Goal: Check status: Check status

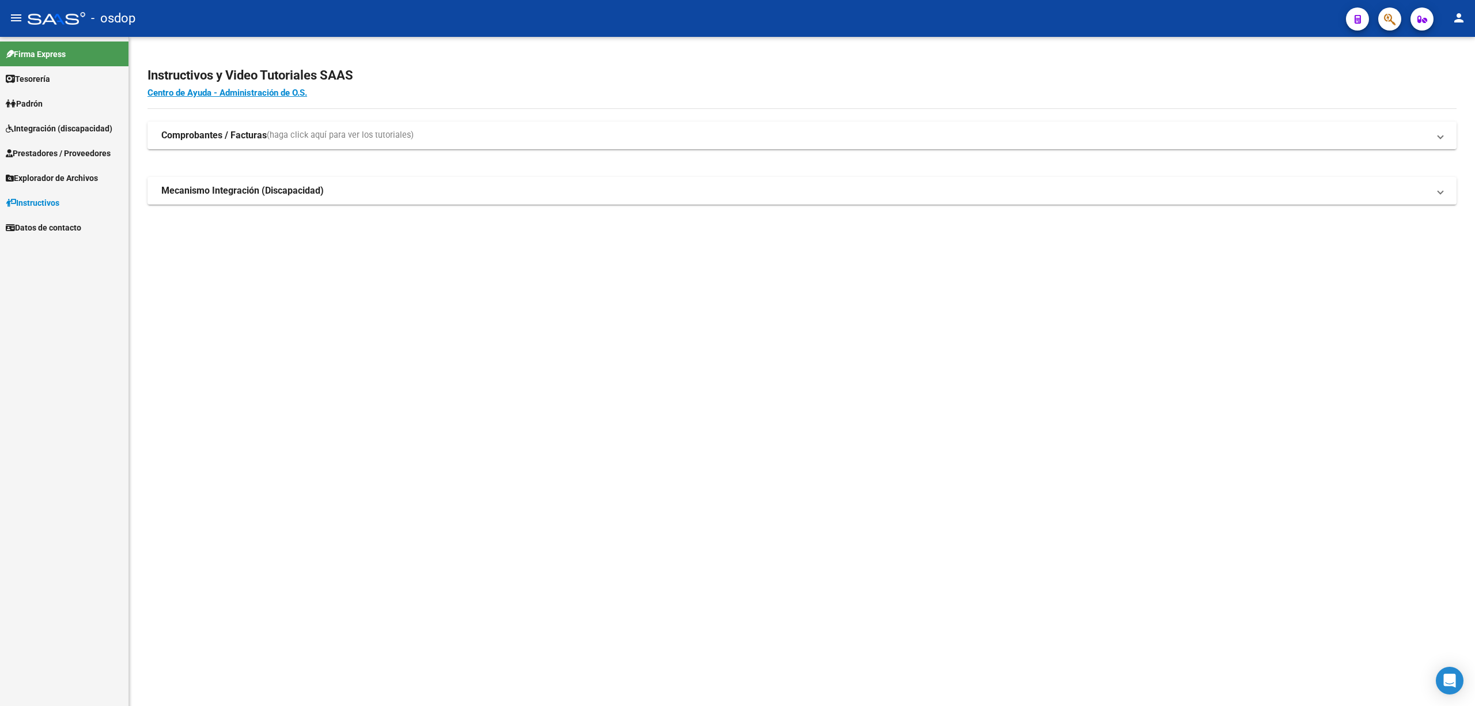
click at [81, 126] on span "Integración (discapacidad)" at bounding box center [59, 128] width 107 height 13
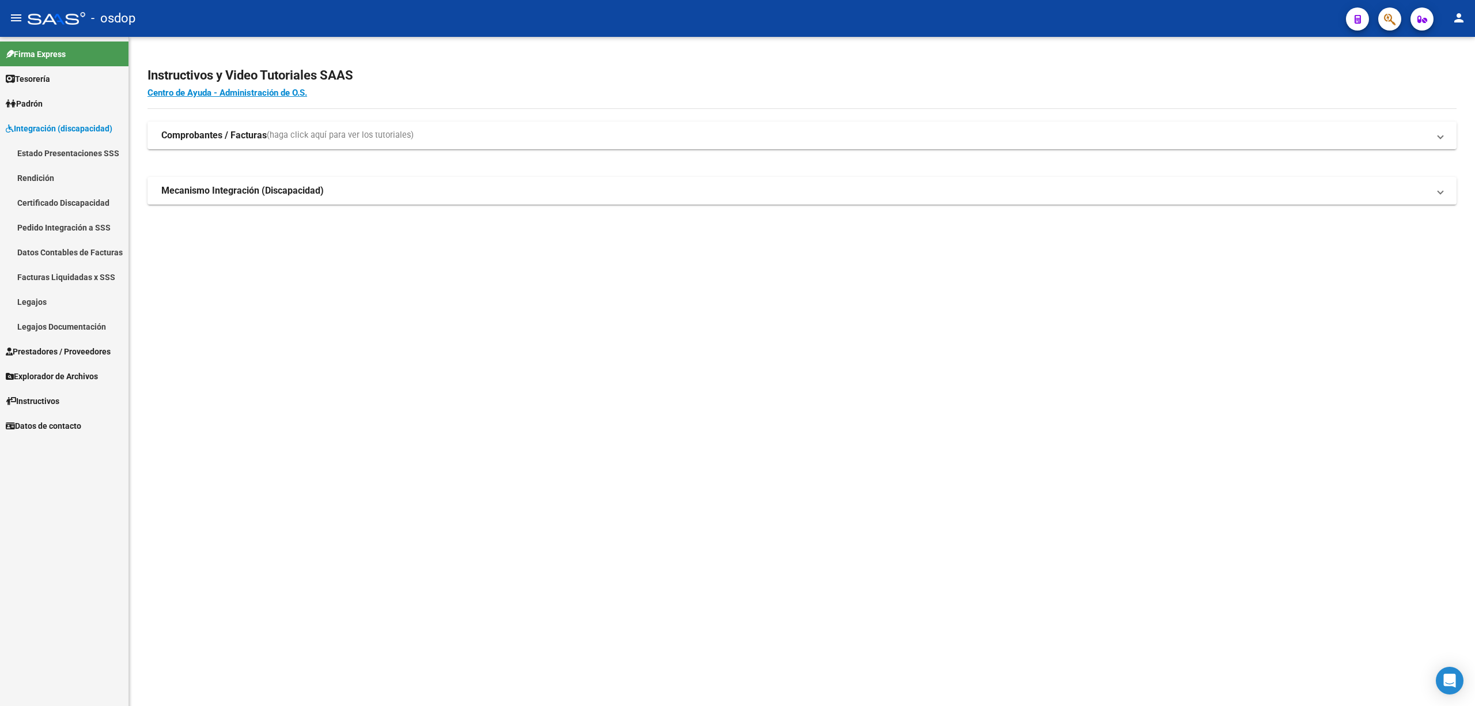
click at [49, 296] on link "Legajos" at bounding box center [64, 301] width 128 height 25
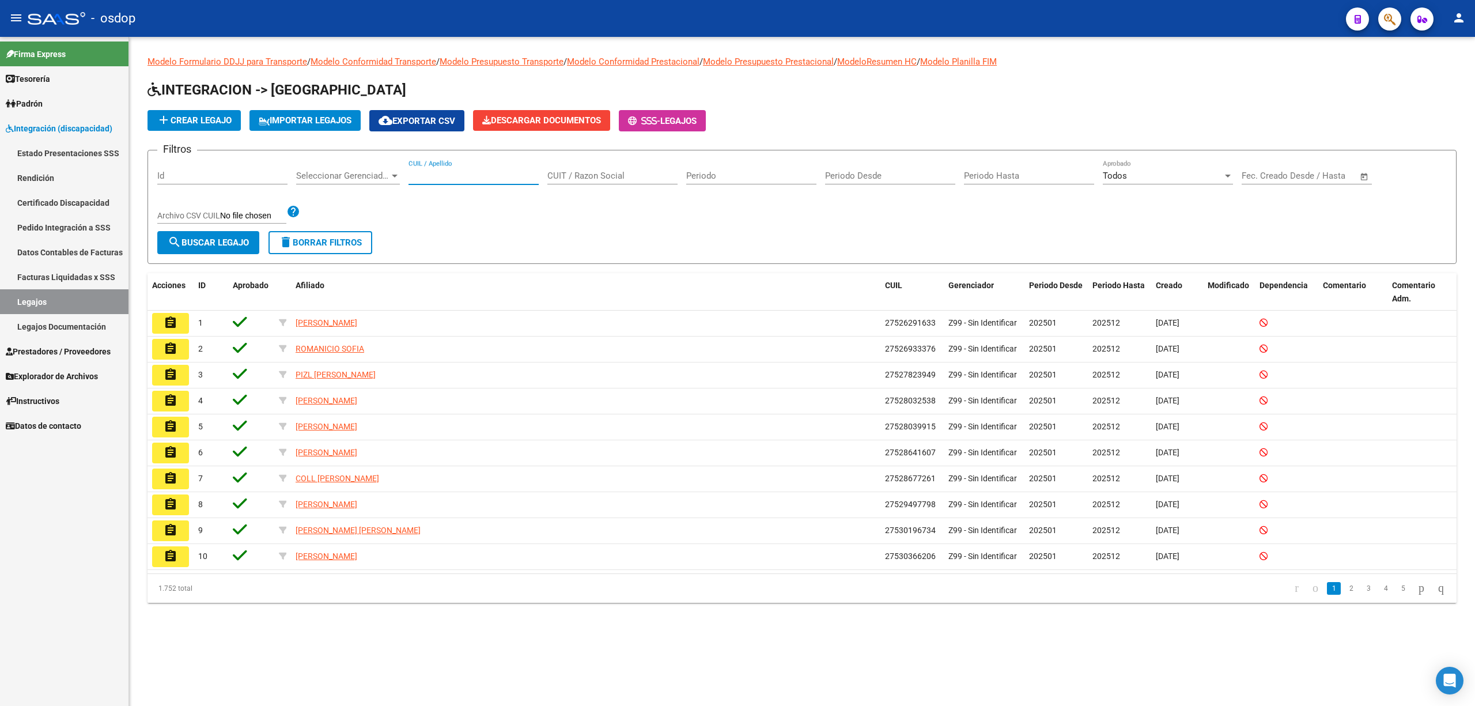
click at [447, 174] on input "CUIL / Apellido" at bounding box center [473, 176] width 130 height 10
paste input "27581893944"
type input "27581893944"
click at [217, 240] on span "search Buscar Legajo" at bounding box center [208, 242] width 81 height 10
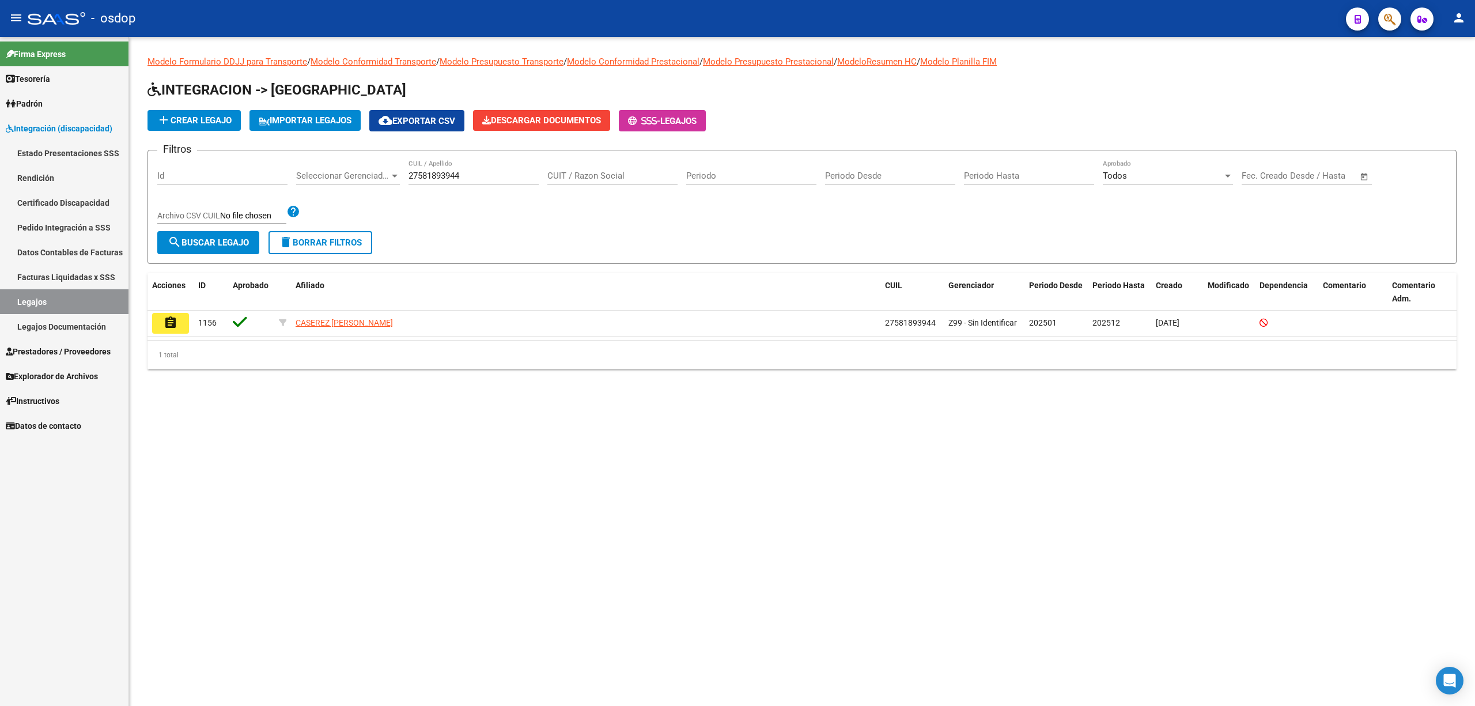
click at [181, 328] on button "assignment" at bounding box center [170, 323] width 37 height 21
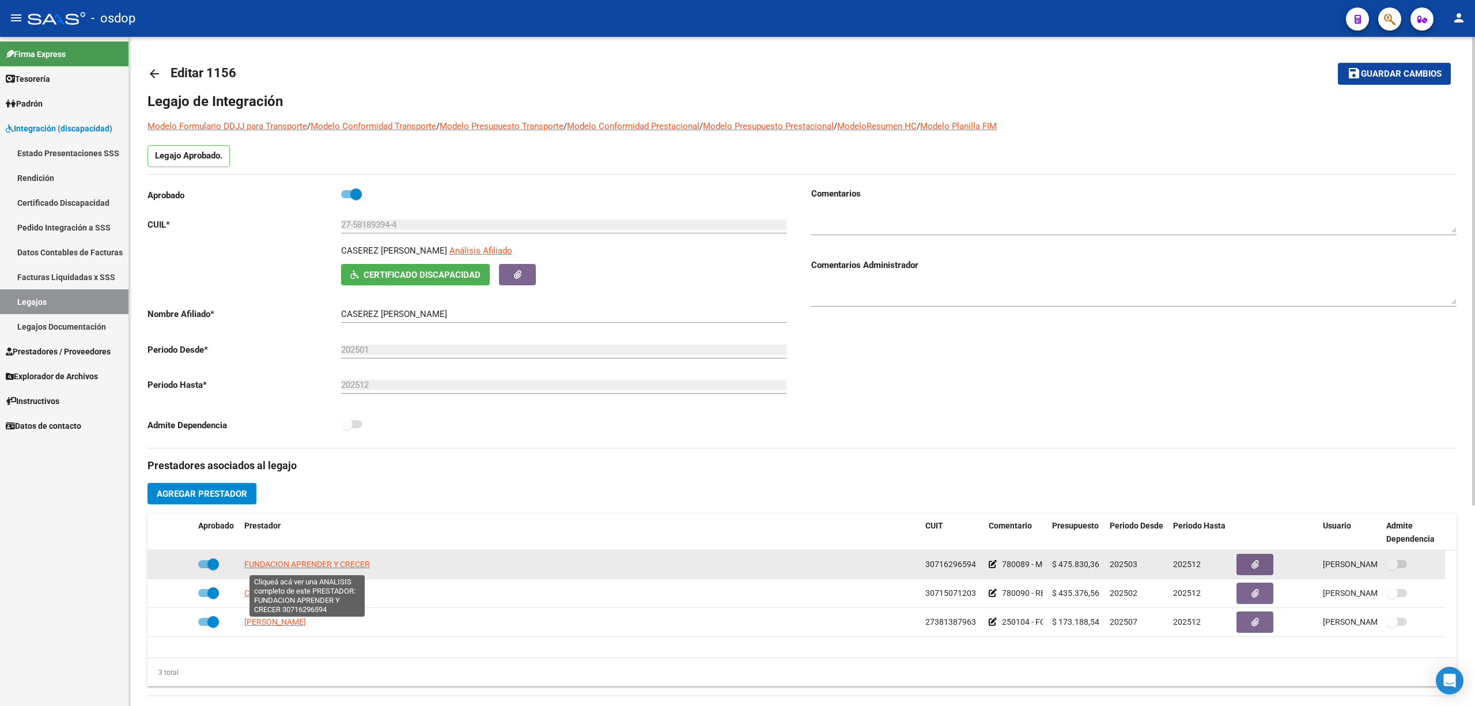
click at [331, 567] on span "FUNDACION APRENDER Y CRECER" at bounding box center [307, 563] width 126 height 9
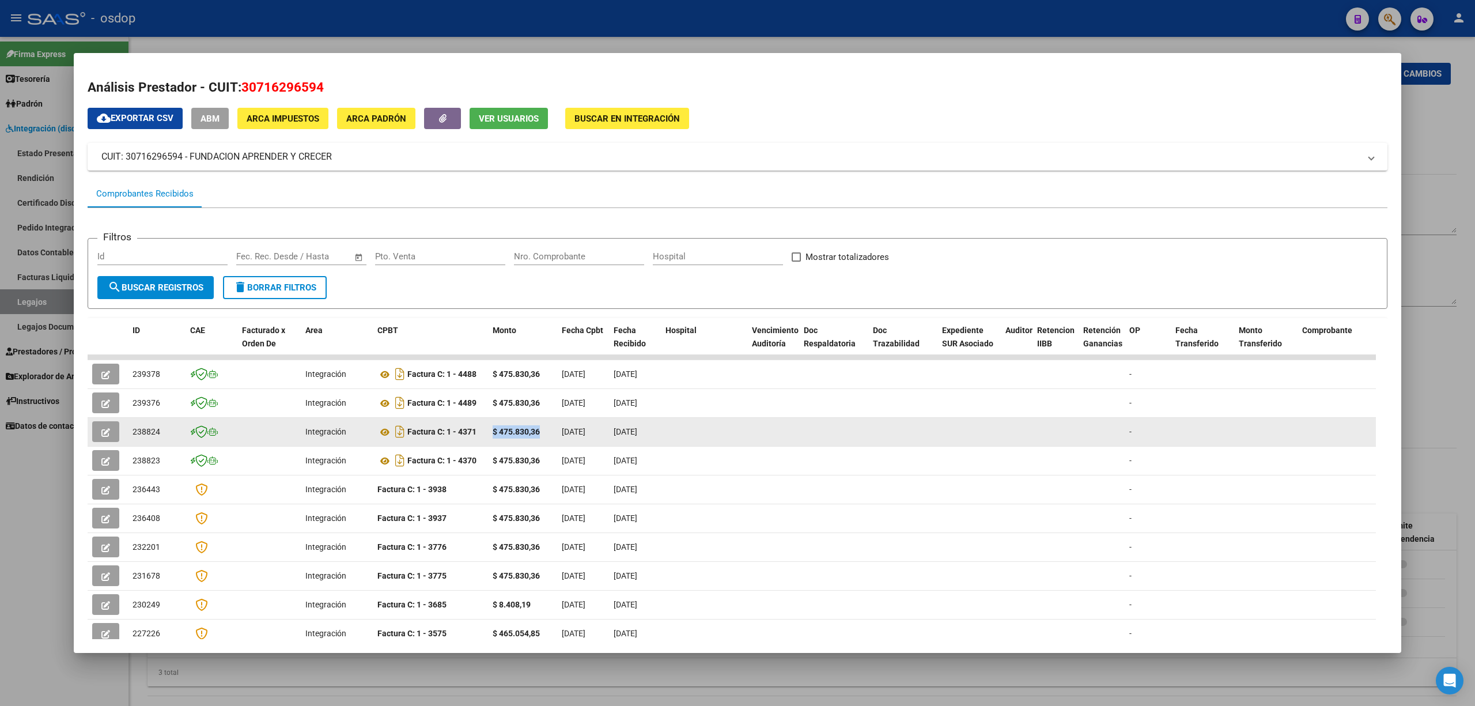
drag, startPoint x: 493, startPoint y: 430, endPoint x: 548, endPoint y: 430, distance: 55.3
click at [548, 430] on div "$ 475.830,36" at bounding box center [523, 431] width 60 height 13
copy strong "$ 475.830,36"
